Goal: Transaction & Acquisition: Purchase product/service

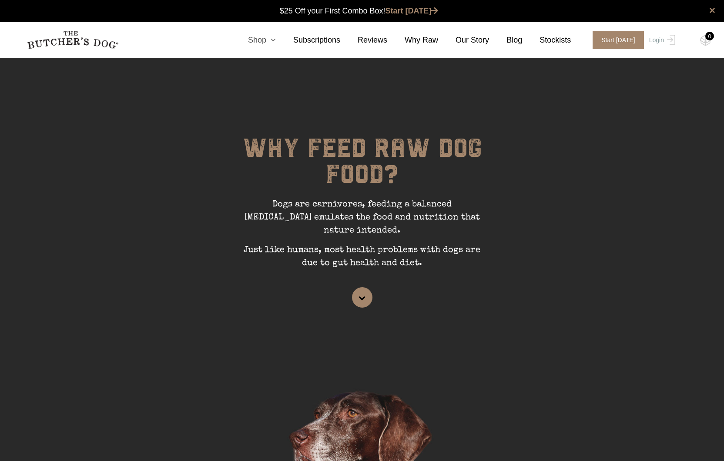
click at [274, 39] on icon at bounding box center [271, 40] width 10 height 8
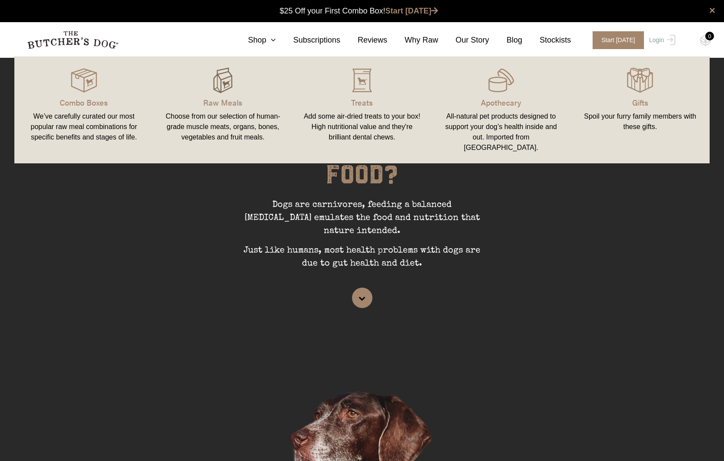
click at [225, 84] on img at bounding box center [223, 80] width 26 height 26
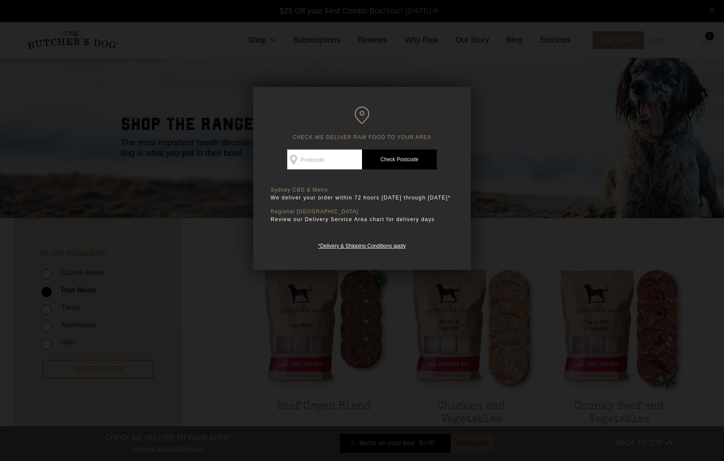
scroll to position [0, 0]
click at [324, 156] on input "Check Availability At" at bounding box center [324, 160] width 75 height 20
type input "2100"
click at [407, 153] on link "Check Postcode" at bounding box center [399, 160] width 75 height 20
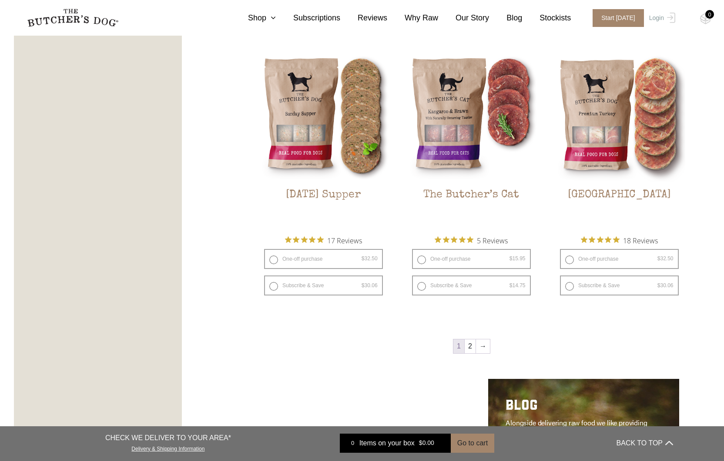
scroll to position [1061, 0]
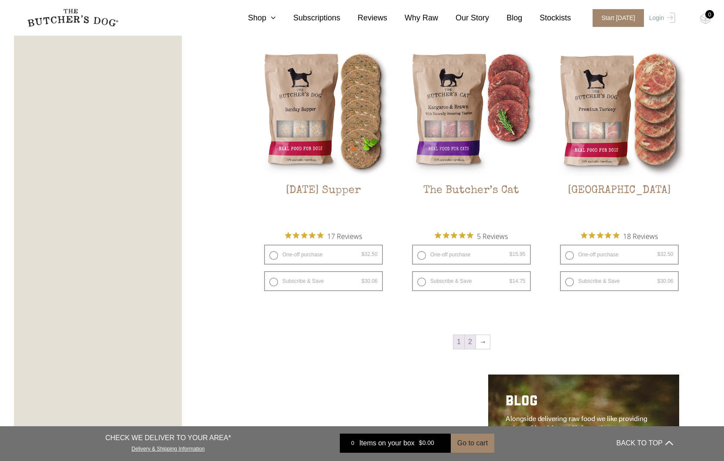
click at [469, 343] on link "2" at bounding box center [470, 342] width 11 height 14
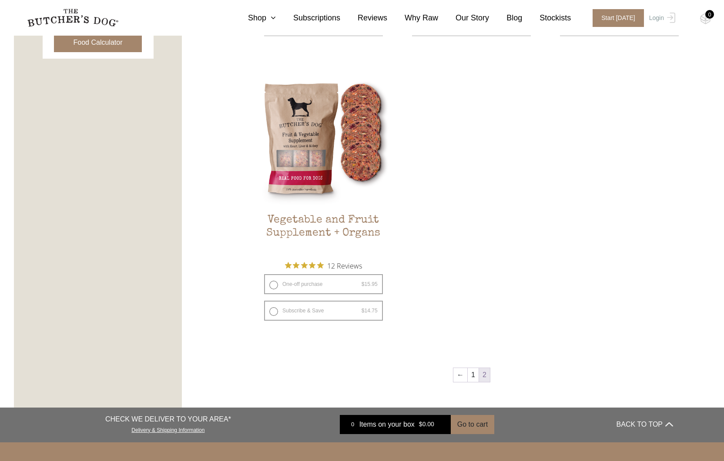
scroll to position [469, 0]
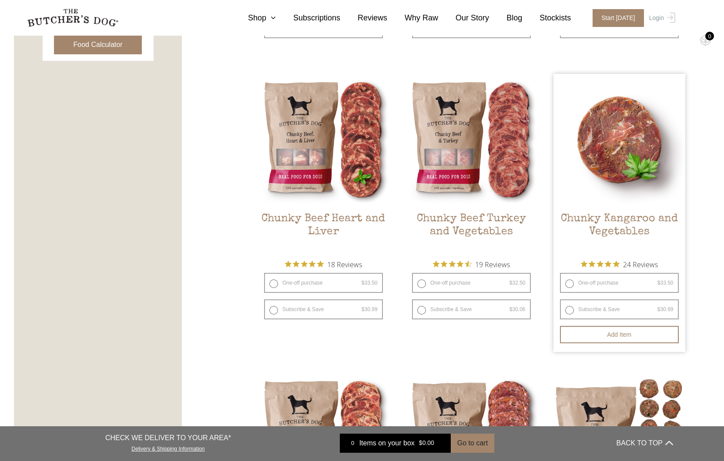
click at [610, 180] on img at bounding box center [619, 140] width 132 height 132
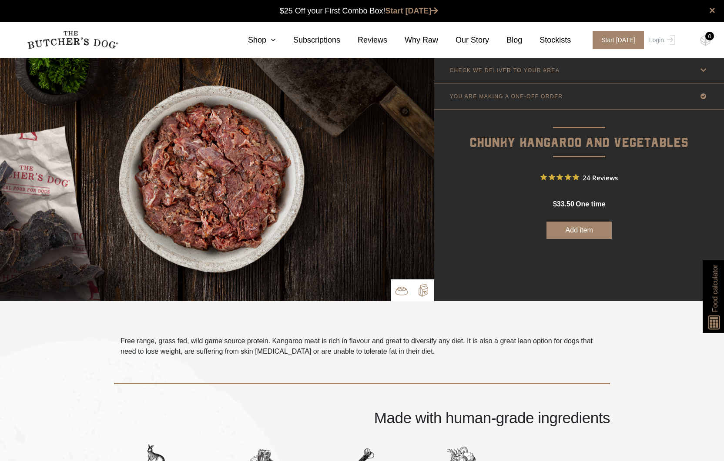
click at [423, 290] on img at bounding box center [423, 290] width 13 height 13
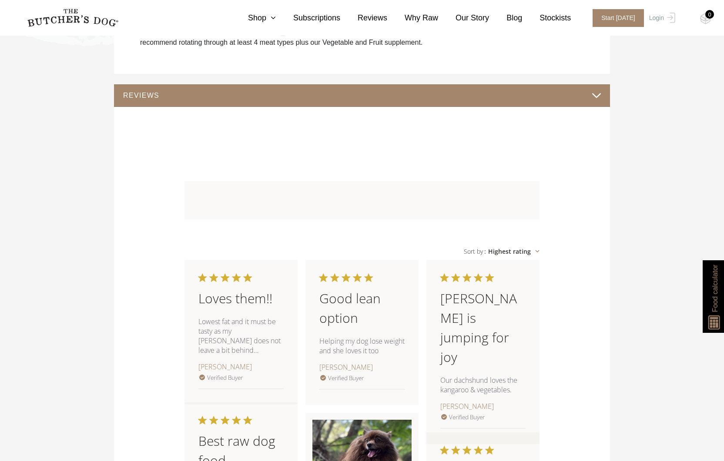
scroll to position [745, 0]
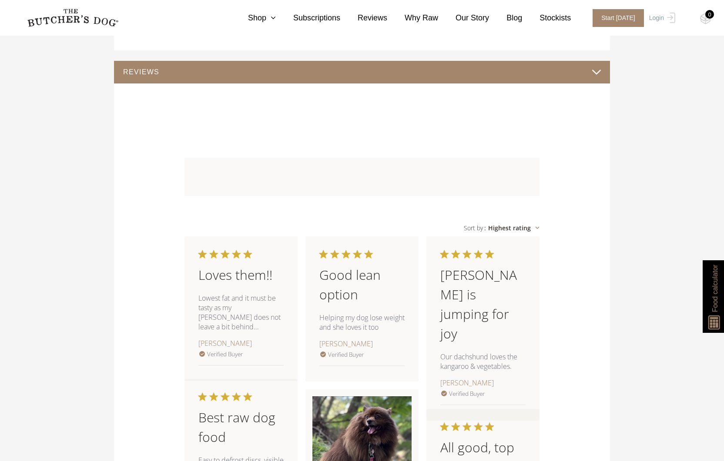
click at [593, 72] on button "REVIEWS" at bounding box center [362, 72] width 478 height 12
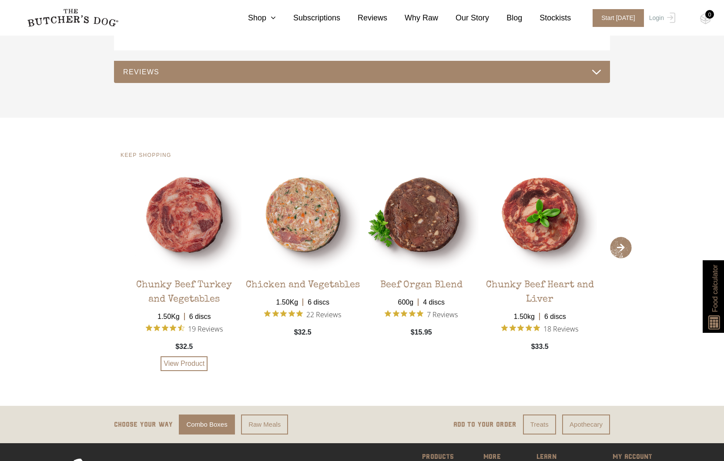
click at [198, 285] on div "Chunky Beef Turkey and Vegetables" at bounding box center [184, 289] width 114 height 35
click at [185, 361] on link "View Product" at bounding box center [183, 364] width 47 height 15
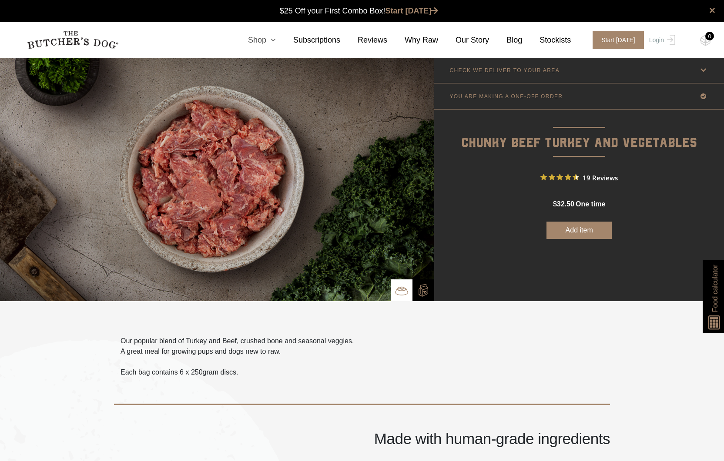
click at [271, 41] on icon at bounding box center [271, 40] width 10 height 8
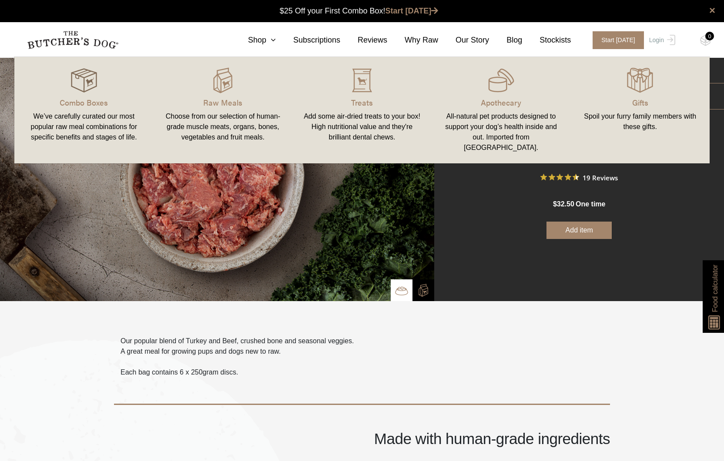
click at [82, 85] on img at bounding box center [84, 80] width 26 height 26
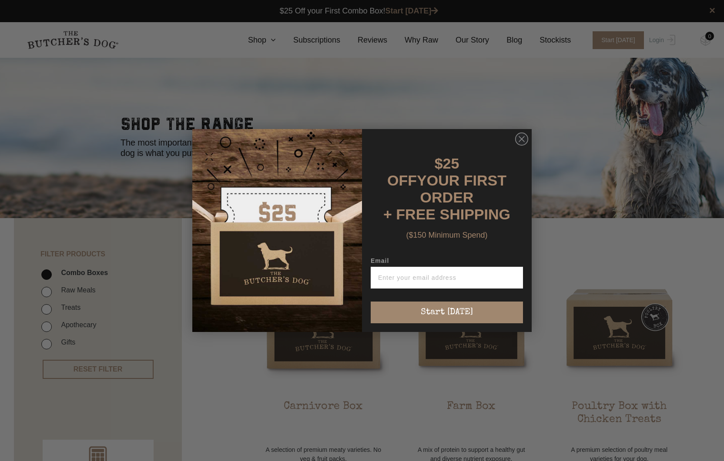
scroll to position [0, 0]
click at [522, 146] on circle "Close dialog" at bounding box center [521, 139] width 13 height 13
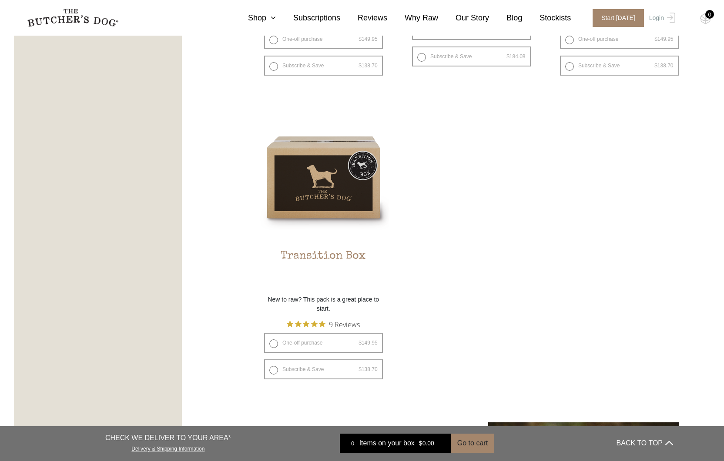
scroll to position [759, 0]
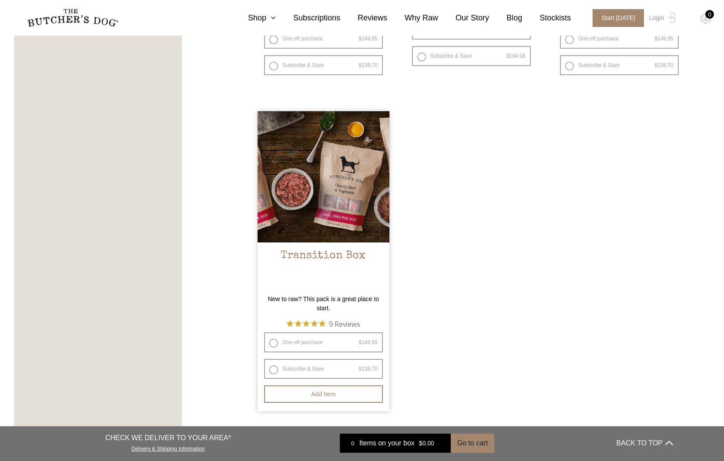
click at [325, 191] on img at bounding box center [323, 177] width 132 height 132
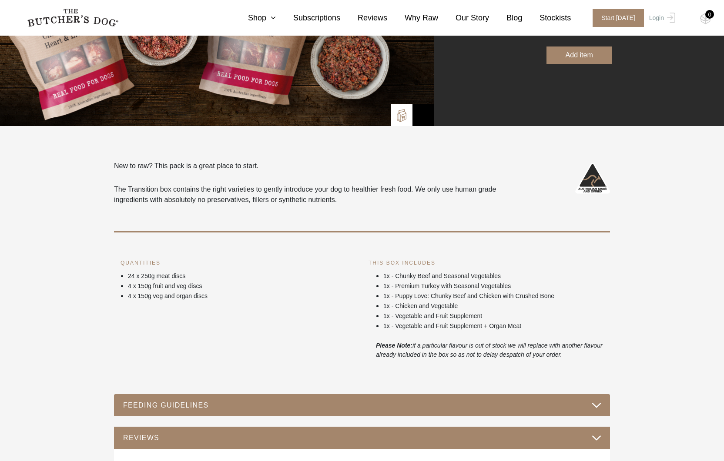
scroll to position [174, 0]
